Goal: Task Accomplishment & Management: Use online tool/utility

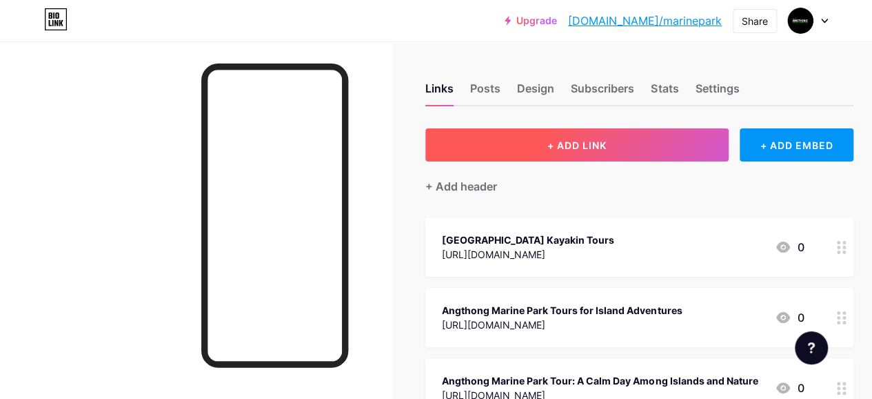
click at [641, 149] on button "+ ADD LINK" at bounding box center [576, 144] width 303 height 33
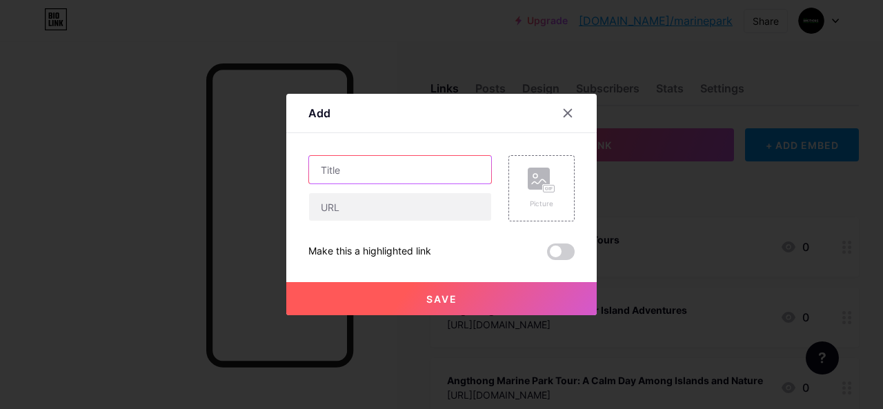
click at [396, 169] on input "text" at bounding box center [400, 170] width 182 height 28
paste input "Angthong Marine Park Rules and Regulations Guide"
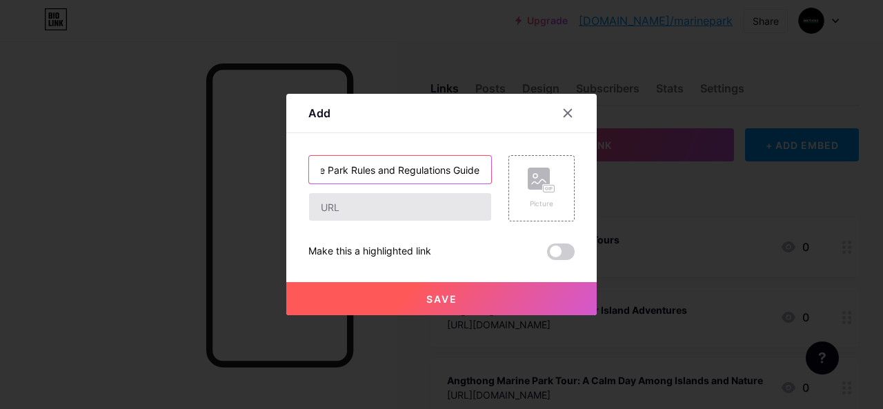
type input "Angthong Marine Park Rules and Regulations Guide"
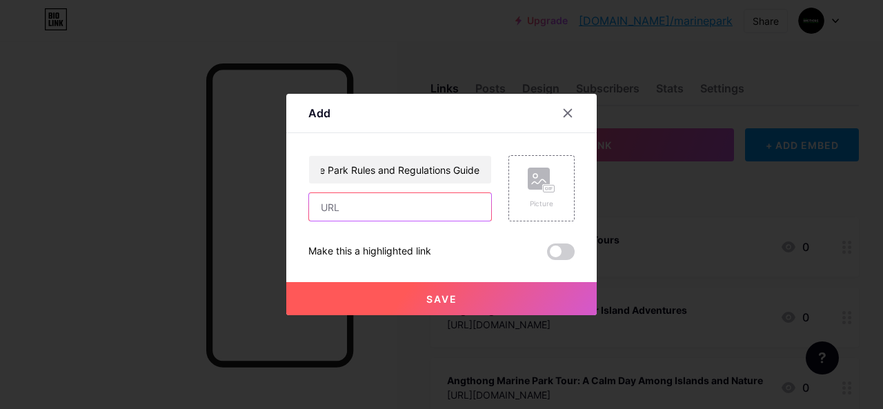
click at [399, 209] on input "text" at bounding box center [400, 207] width 182 height 28
paste input "[URL][DOMAIN_NAME]"
type input "[URL][DOMAIN_NAME]"
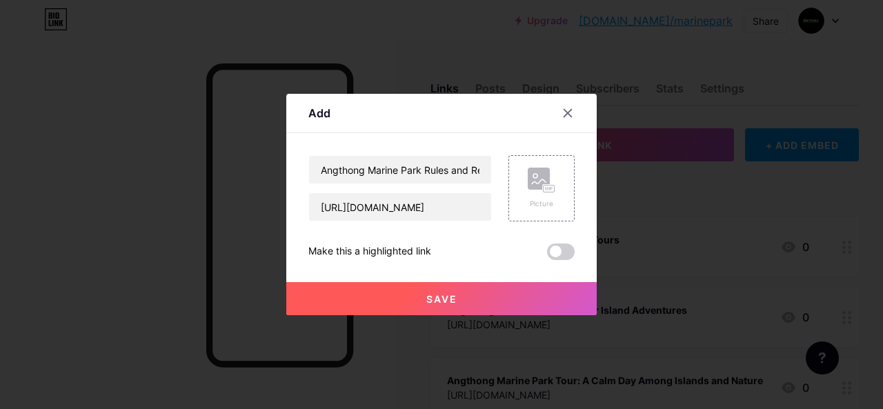
click at [478, 301] on button "Save" at bounding box center [441, 298] width 310 height 33
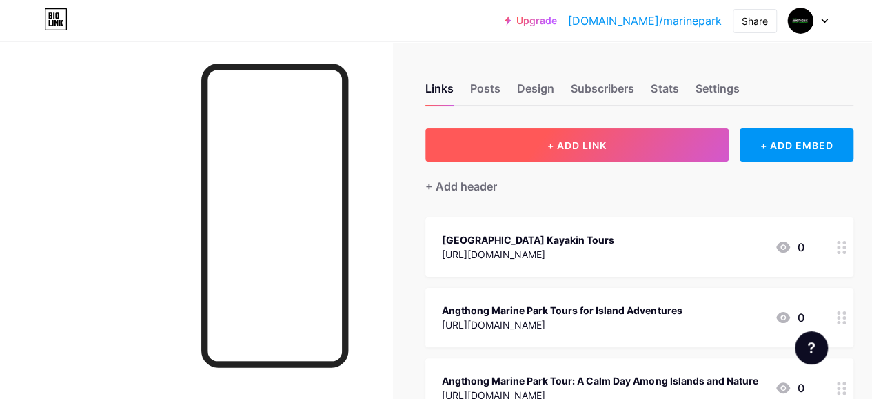
click at [490, 139] on button "+ ADD LINK" at bounding box center [576, 144] width 303 height 33
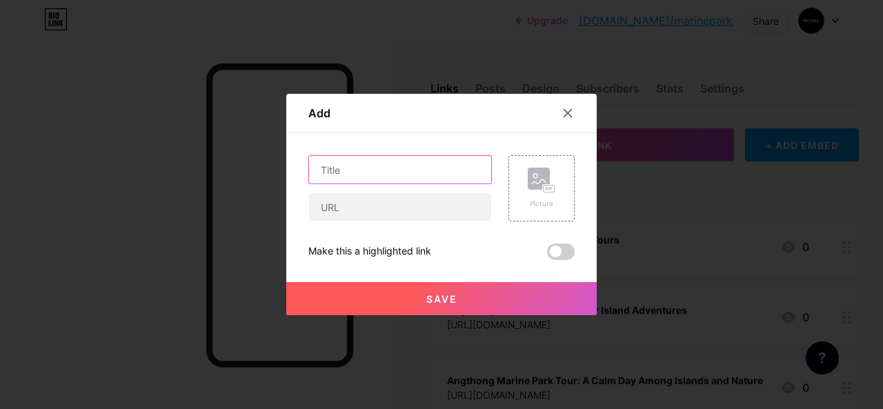
click at [388, 160] on input "text" at bounding box center [400, 170] width 182 height 28
paste input "[GEOGRAPHIC_DATA] Map for Island Exploration"
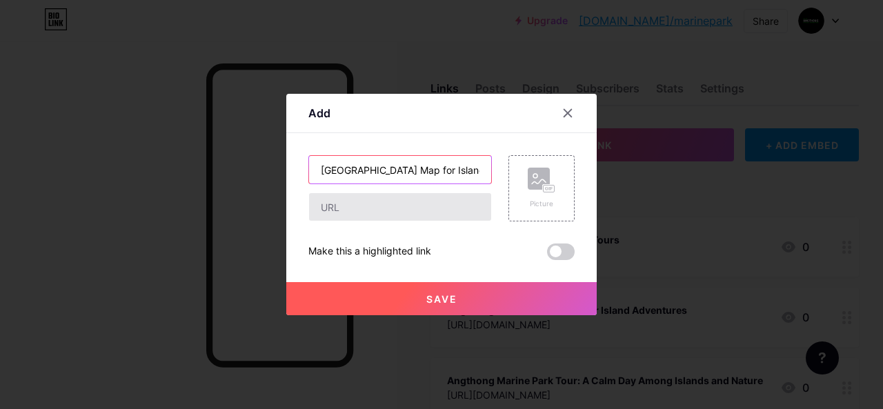
scroll to position [0, 63]
type input "[GEOGRAPHIC_DATA] Map for Island Exploration"
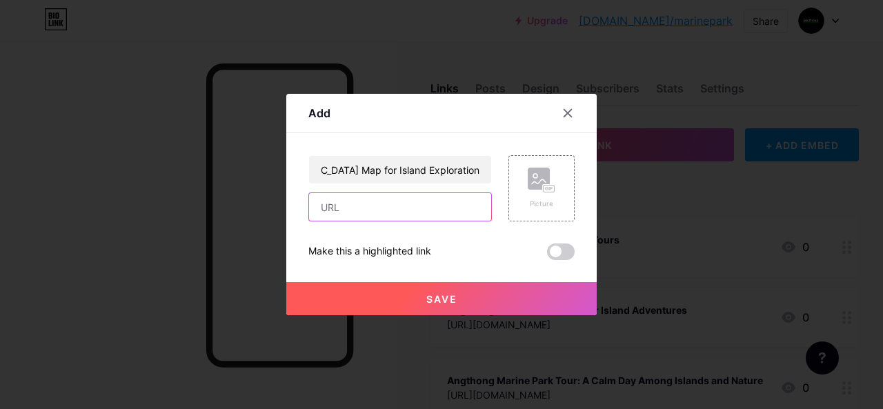
scroll to position [0, 0]
click at [398, 217] on input "text" at bounding box center [400, 207] width 182 height 28
paste input "[URL][DOMAIN_NAME]"
type input "[URL][DOMAIN_NAME]"
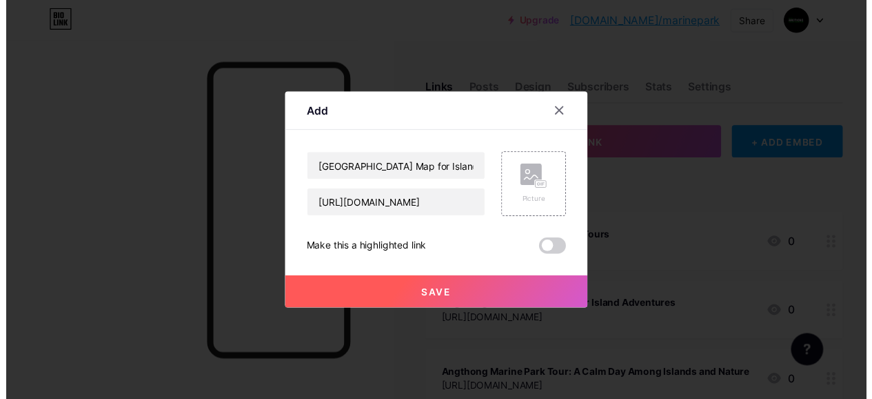
scroll to position [0, 0]
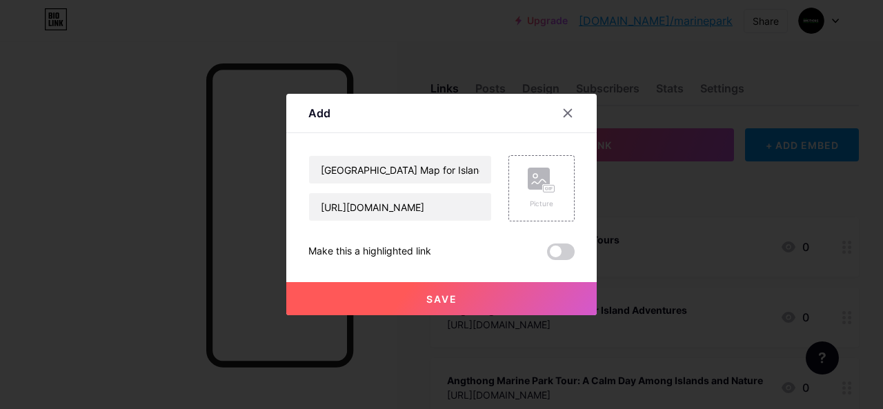
click at [459, 296] on button "Save" at bounding box center [441, 298] width 310 height 33
